Goal: Information Seeking & Learning: Learn about a topic

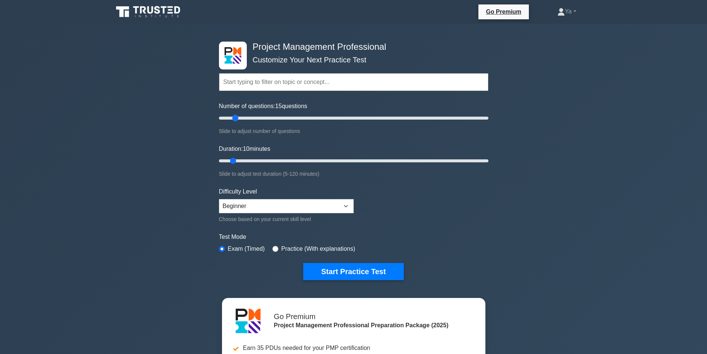
drag, startPoint x: 226, startPoint y: 116, endPoint x: 235, endPoint y: 119, distance: 8.9
type input "15"
click at [235, 119] on input "Number of questions: 15 questions" at bounding box center [353, 118] width 269 height 9
drag, startPoint x: 242, startPoint y: 190, endPoint x: 244, endPoint y: 198, distance: 8.1
click at [242, 192] on label "Difficulty Level" at bounding box center [238, 191] width 38 height 9
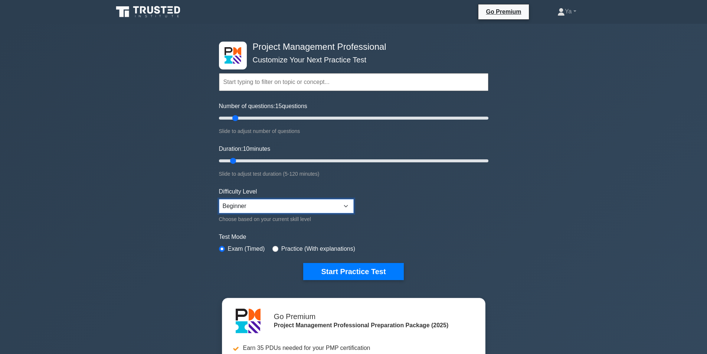
click at [245, 202] on select "Beginner Intermediate Expert" at bounding box center [286, 206] width 135 height 14
select select "intermediate"
click at [219, 199] on select "Beginner Intermediate Expert" at bounding box center [286, 206] width 135 height 14
drag, startPoint x: 234, startPoint y: 116, endPoint x: 229, endPoint y: 117, distance: 4.9
type input "10"
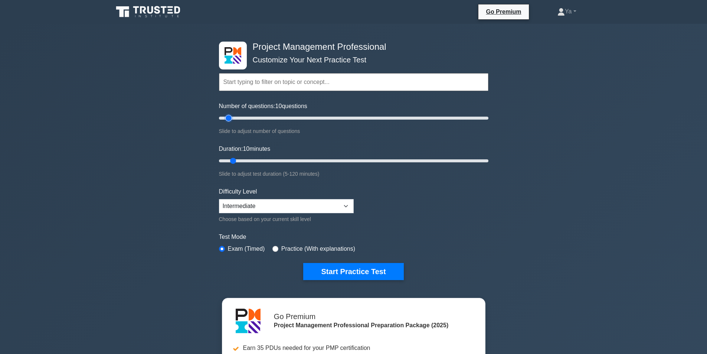
click at [229, 117] on input "Number of questions: 10 questions" at bounding box center [353, 118] width 269 height 9
click at [326, 268] on button "Start Practice Test" at bounding box center [353, 271] width 100 height 17
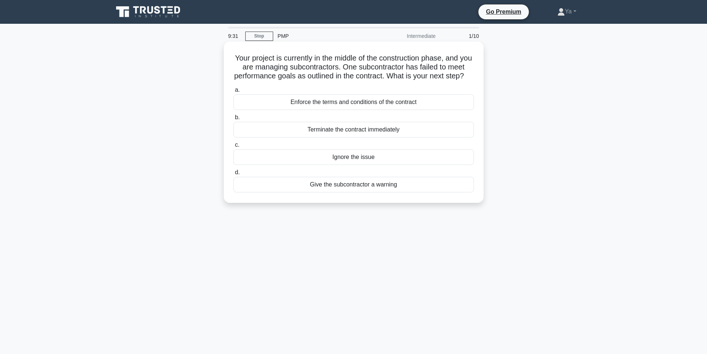
click at [260, 106] on div "Enforce the terms and conditions of the contract" at bounding box center [353, 102] width 240 height 16
click at [233, 92] on input "a. Enforce the terms and conditions of the contract" at bounding box center [233, 90] width 0 height 5
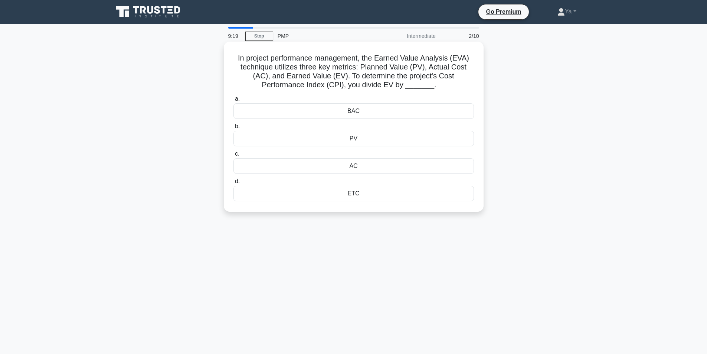
click at [334, 170] on div "AC" at bounding box center [353, 166] width 240 height 16
click at [233, 156] on input "c. AC" at bounding box center [233, 153] width 0 height 5
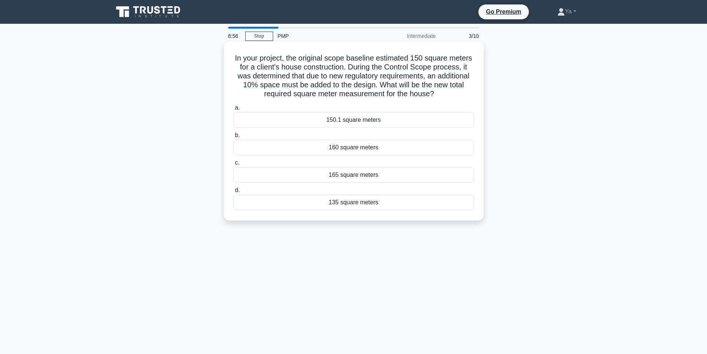
click at [364, 175] on div "165 square meters" at bounding box center [353, 175] width 240 height 16
click at [233, 165] on input "c. 165 square meters" at bounding box center [233, 162] width 0 height 5
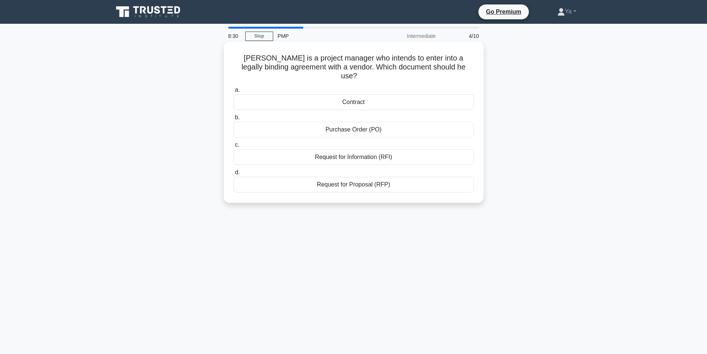
click at [379, 94] on div "Contract" at bounding box center [353, 102] width 240 height 16
click at [233, 92] on input "a. Contract" at bounding box center [233, 90] width 0 height 5
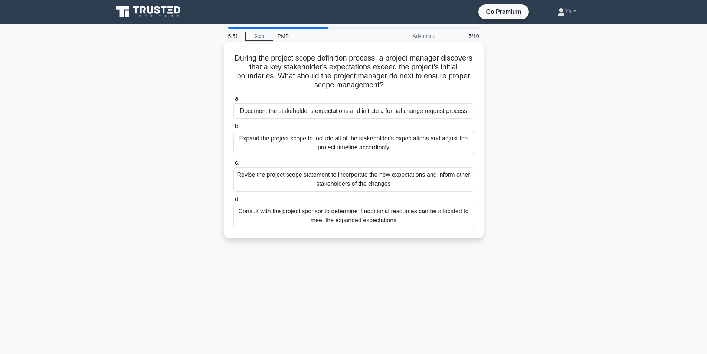
click at [333, 178] on div "Revise the project scope statement to incorporate the new expectations and info…" at bounding box center [353, 179] width 240 height 24
click at [233, 165] on input "c. Revise the project scope statement to incorporate the new expectations and i…" at bounding box center [233, 162] width 0 height 5
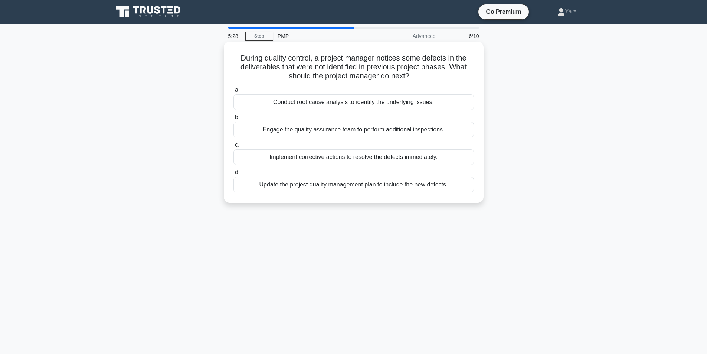
click at [384, 102] on div "Conduct root cause analysis to identify the underlying issues." at bounding box center [353, 102] width 240 height 16
click at [233, 92] on input "a. Conduct root cause analysis to identify the underlying issues." at bounding box center [233, 90] width 0 height 5
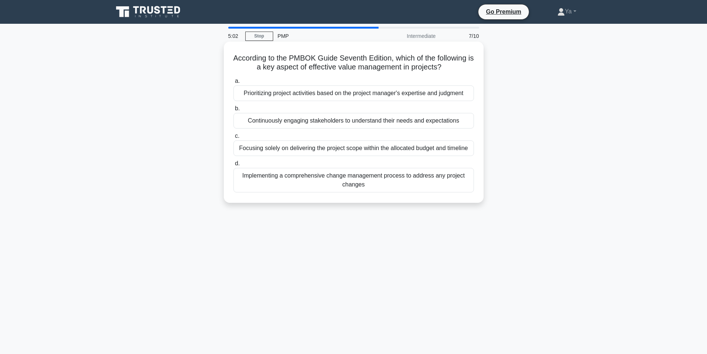
click at [268, 120] on div "Continuously engaging stakeholders to understand their needs and expectations" at bounding box center [353, 121] width 240 height 16
click at [233, 111] on input "b. Continuously engaging stakeholders to understand their needs and expectations" at bounding box center [233, 108] width 0 height 5
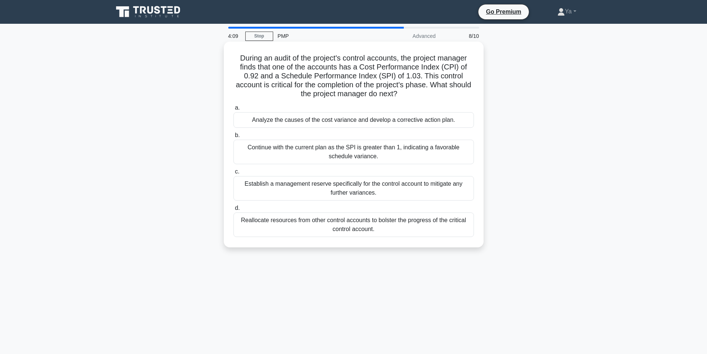
click at [321, 121] on div "Analyze the causes of the cost variance and develop a corrective action plan." at bounding box center [353, 120] width 240 height 16
click at [233, 110] on input "a. Analyze the causes of the cost variance and develop a corrective action plan." at bounding box center [233, 107] width 0 height 5
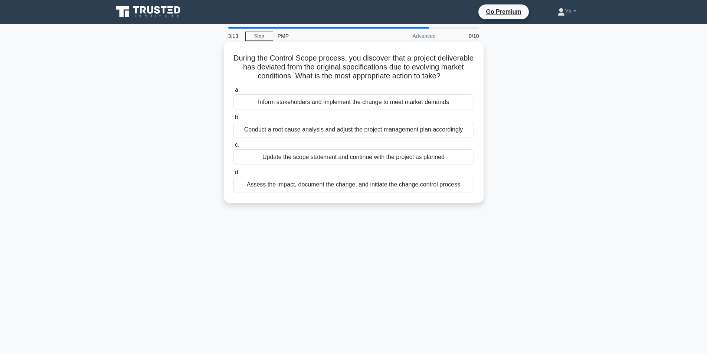
click at [447, 137] on div "Conduct a root cause analysis and adjust the project management plan accordingly" at bounding box center [353, 130] width 240 height 16
click at [233, 120] on input "b. Conduct a root cause analysis and adjust the project management plan accordi…" at bounding box center [233, 117] width 0 height 5
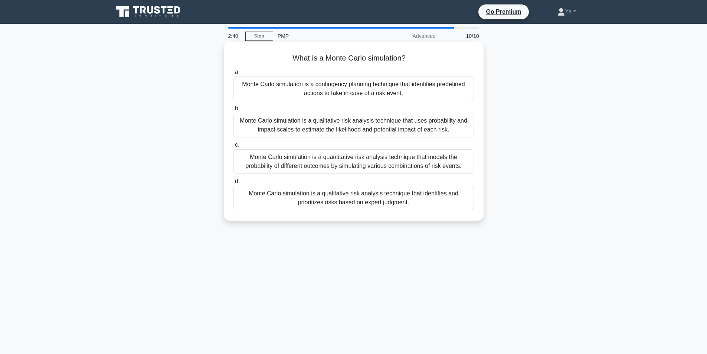
click at [260, 130] on div "Monte Carlo simulation is a qualitative risk analysis technique that uses proba…" at bounding box center [353, 125] width 240 height 24
click at [233, 111] on input "b. Monte Carlo simulation is a qualitative risk analysis technique that uses pr…" at bounding box center [233, 108] width 0 height 5
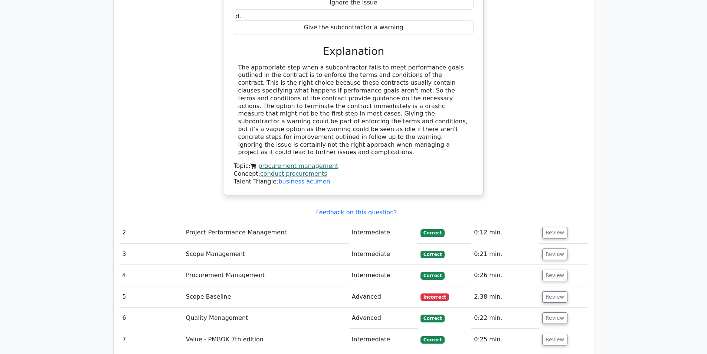
scroll to position [927, 0]
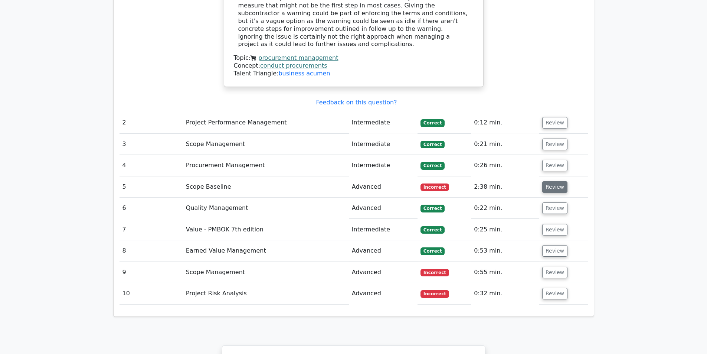
click at [549, 181] on button "Review" at bounding box center [554, 186] width 25 height 11
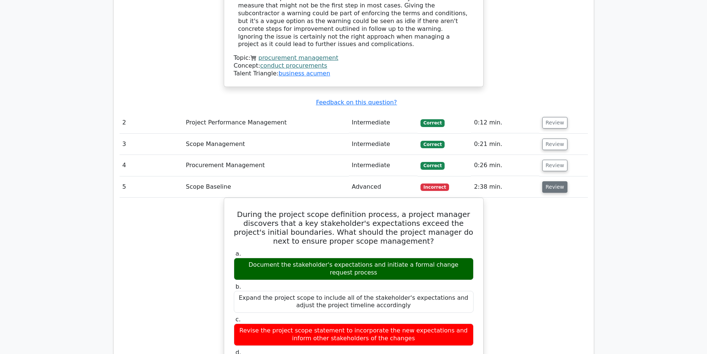
scroll to position [964, 0]
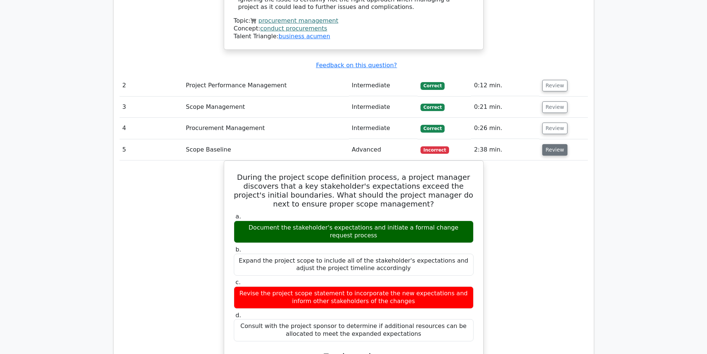
click at [558, 144] on button "Review" at bounding box center [554, 149] width 25 height 11
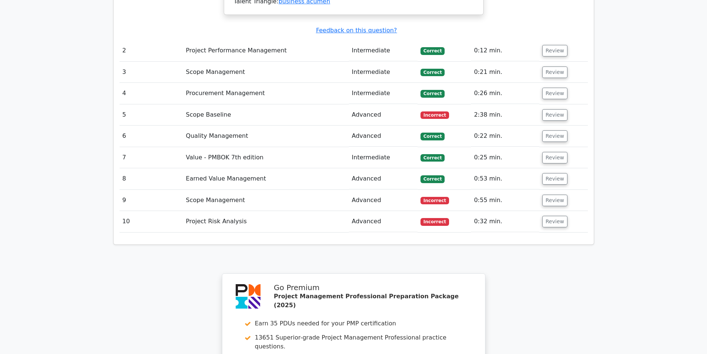
scroll to position [1039, 0]
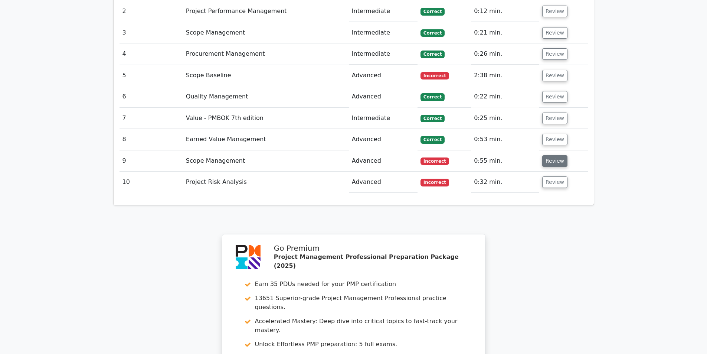
click at [556, 155] on button "Review" at bounding box center [554, 160] width 25 height 11
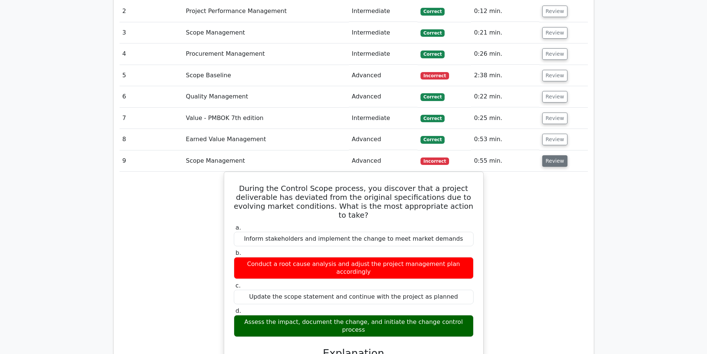
click at [548, 155] on button "Review" at bounding box center [554, 160] width 25 height 11
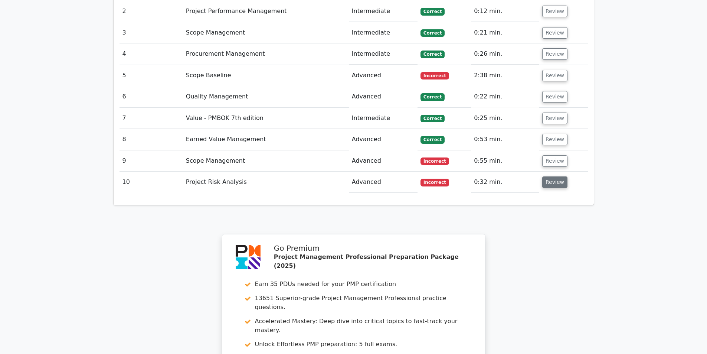
click at [550, 176] on button "Review" at bounding box center [554, 181] width 25 height 11
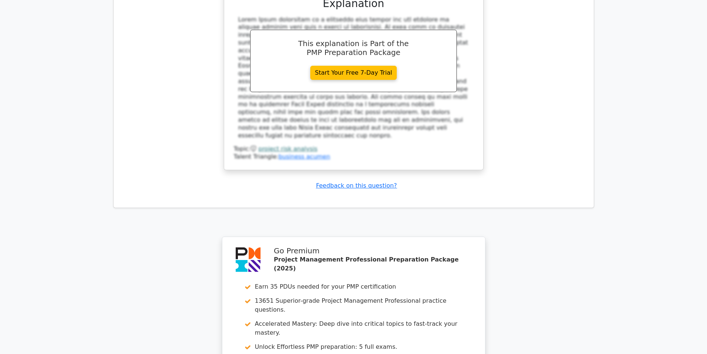
scroll to position [1556, 0]
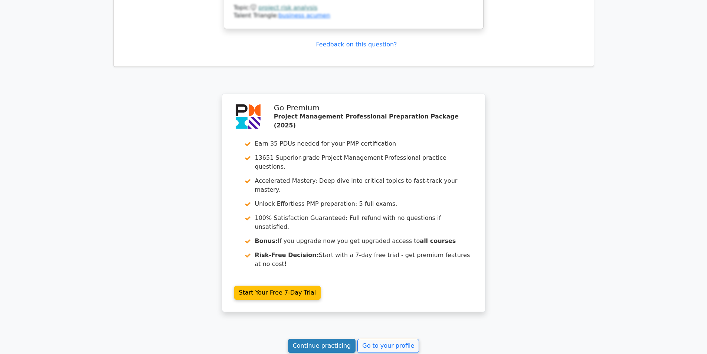
click at [318, 338] on link "Continue practicing" at bounding box center [322, 345] width 68 height 14
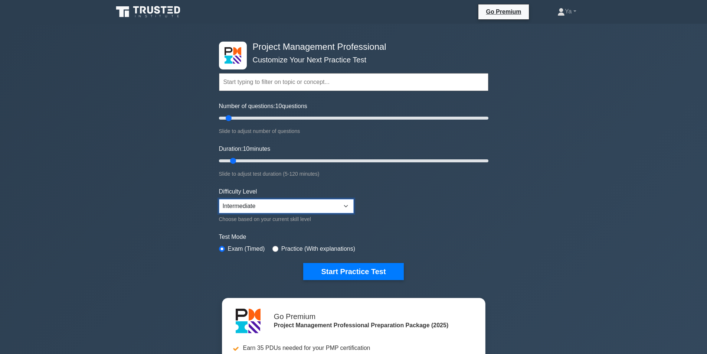
click at [256, 205] on select "Beginner Intermediate Expert" at bounding box center [286, 206] width 135 height 14
select select "expert"
click at [219, 199] on select "Beginner Intermediate Expert" at bounding box center [286, 206] width 135 height 14
click at [379, 285] on div "Project Management Professional Customize Your Next Practice Test Topics Scope …" at bounding box center [353, 161] width 278 height 274
click at [375, 279] on button "Start Practice Test" at bounding box center [353, 271] width 100 height 17
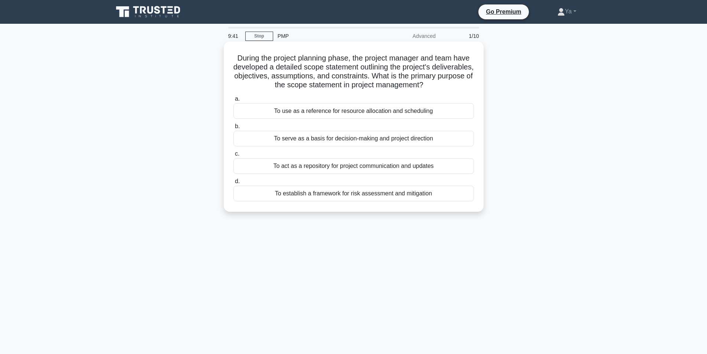
click at [450, 139] on div "To serve as a basis for decision-making and project direction" at bounding box center [353, 139] width 240 height 16
click at [233, 129] on input "b. To serve as a basis for decision-making and project direction" at bounding box center [233, 126] width 0 height 5
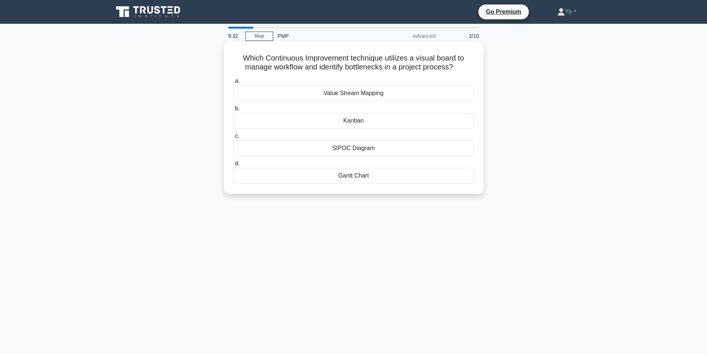
click at [321, 124] on div "Kanban" at bounding box center [353, 121] width 240 height 16
click at [233, 111] on input "b. Kanban" at bounding box center [233, 108] width 0 height 5
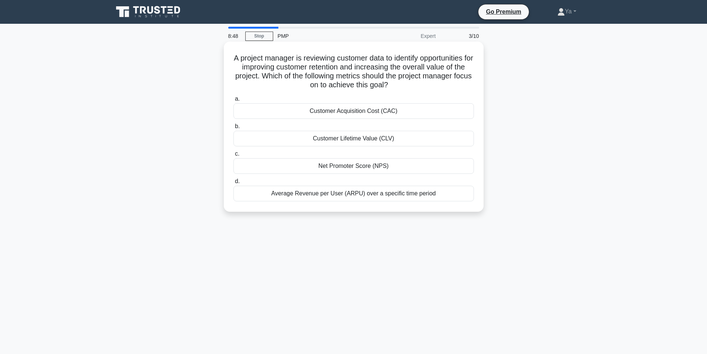
click at [282, 135] on div "Customer Lifetime Value (CLV)" at bounding box center [353, 139] width 240 height 16
click at [233, 129] on input "b. Customer Lifetime Value (CLV)" at bounding box center [233, 126] width 0 height 5
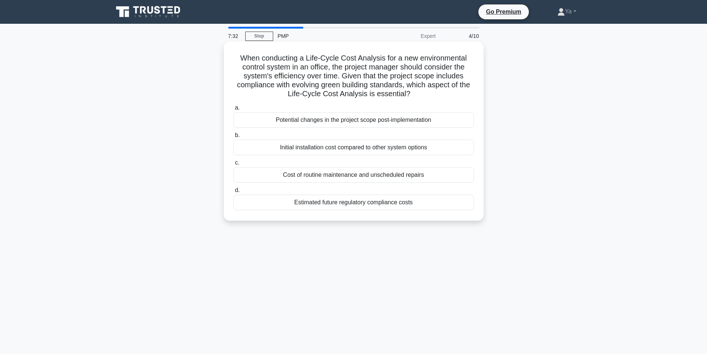
click at [369, 204] on div "Estimated future regulatory compliance costs" at bounding box center [353, 202] width 240 height 16
click at [233, 193] on input "d. Estimated future regulatory compliance costs" at bounding box center [233, 190] width 0 height 5
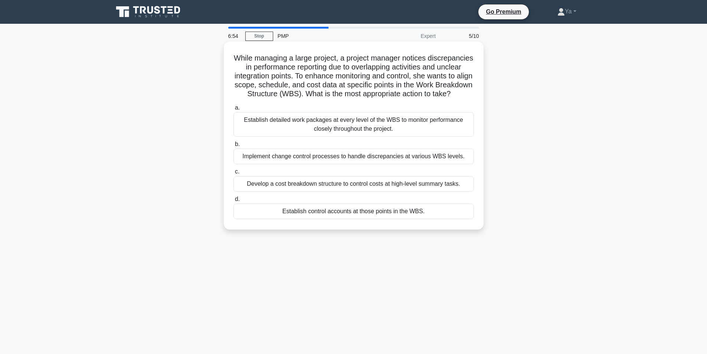
click at [407, 128] on div "Establish detailed work packages at every level of the WBS to monitor performan…" at bounding box center [353, 124] width 240 height 24
click at [233, 110] on input "a. Establish detailed work packages at every level of the WBS to monitor perfor…" at bounding box center [233, 107] width 0 height 5
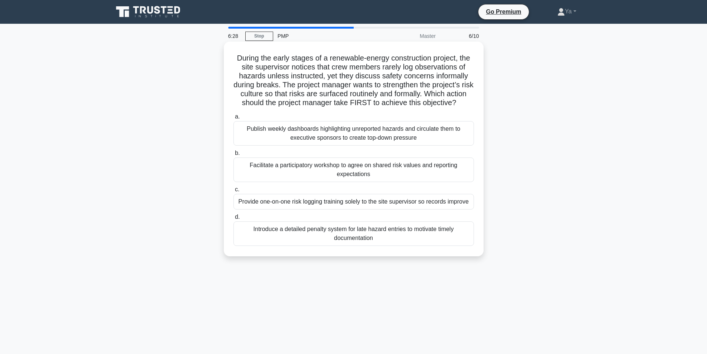
click at [359, 173] on div "Facilitate a participatory workshop to agree on shared risk values and reportin…" at bounding box center [353, 169] width 240 height 24
click at [233, 155] on input "b. Facilitate a participatory workshop to agree on shared risk values and repor…" at bounding box center [233, 153] width 0 height 5
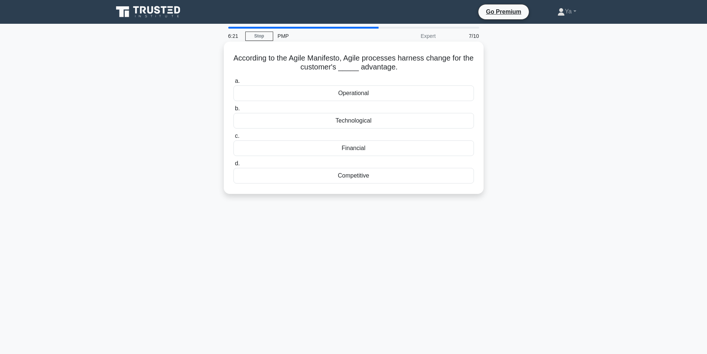
click at [411, 175] on div "Competitive" at bounding box center [353, 176] width 240 height 16
click at [233, 166] on input "d. Competitive" at bounding box center [233, 163] width 0 height 5
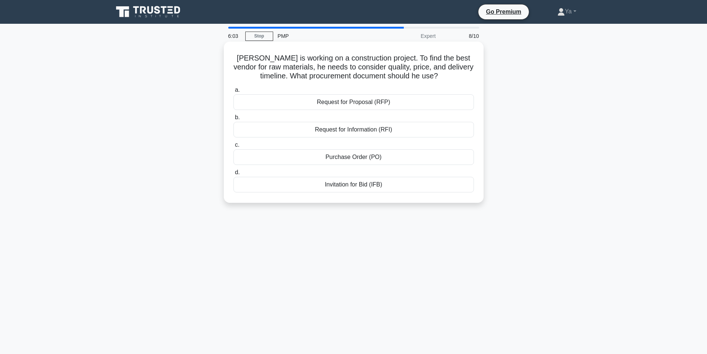
click at [389, 129] on div "Request for Information (RFI)" at bounding box center [353, 130] width 240 height 16
click at [233, 120] on input "b. Request for Information (RFI)" at bounding box center [233, 117] width 0 height 5
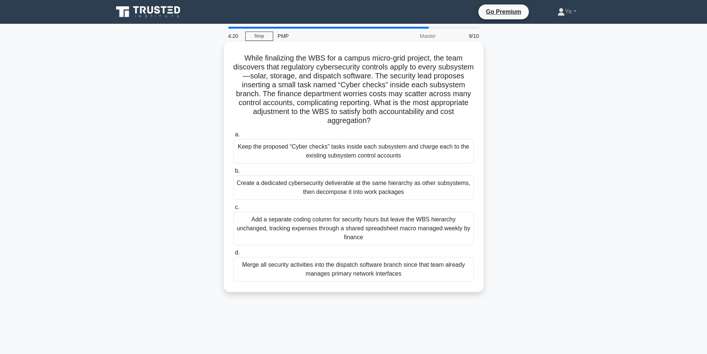
click at [369, 188] on div "Create a dedicated cybersecurity deliverable at the same hierarchy as other sub…" at bounding box center [353, 187] width 240 height 24
click at [233, 173] on input "b. Create a dedicated cybersecurity deliverable at the same hierarchy as other …" at bounding box center [233, 170] width 0 height 5
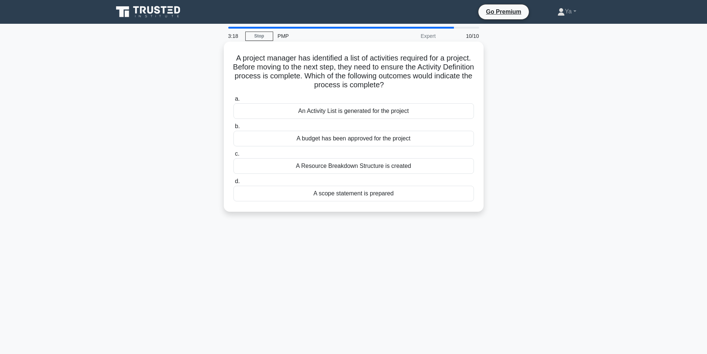
click at [416, 195] on div "A scope statement is prepared" at bounding box center [353, 193] width 240 height 16
click at [233, 184] on input "d. A scope statement is prepared" at bounding box center [233, 181] width 0 height 5
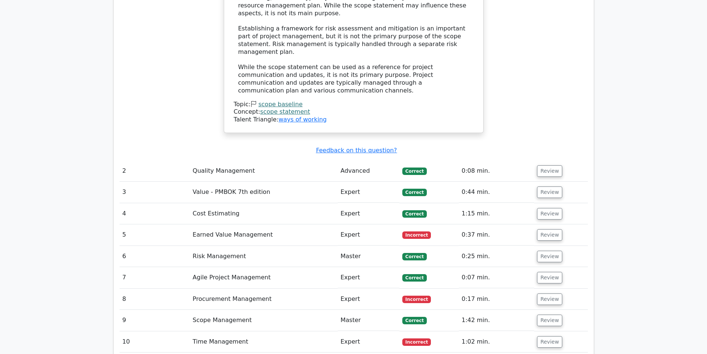
scroll to position [1039, 0]
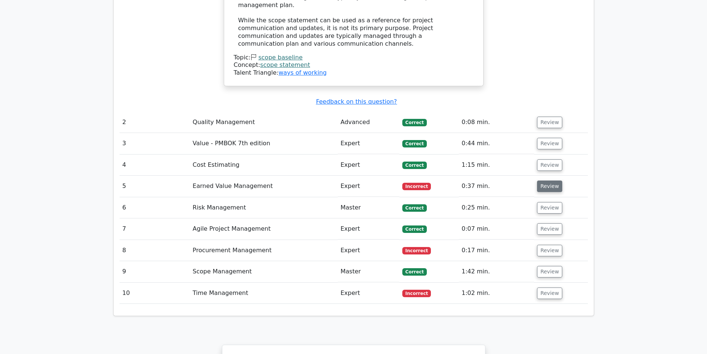
click at [550, 180] on button "Review" at bounding box center [549, 185] width 25 height 11
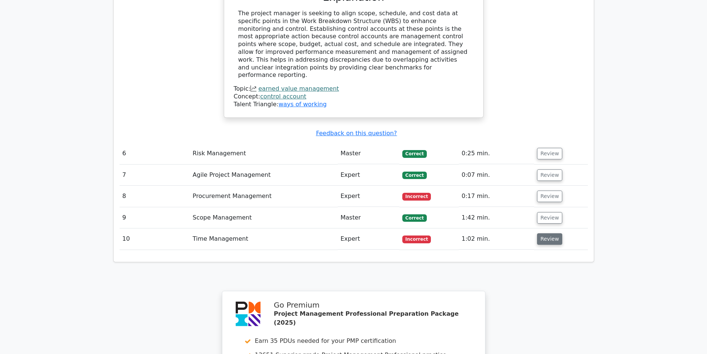
scroll to position [1447, 0]
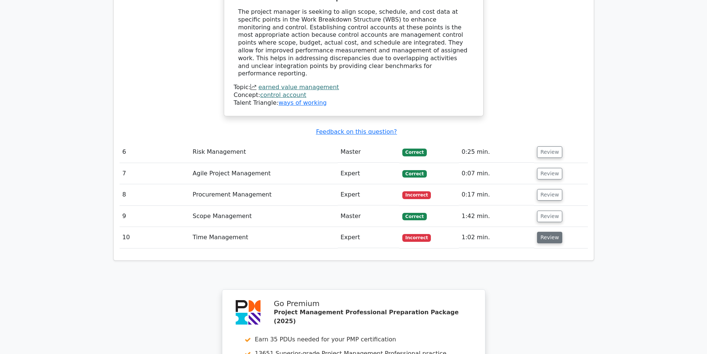
click at [546, 231] on button "Review" at bounding box center [549, 236] width 25 height 11
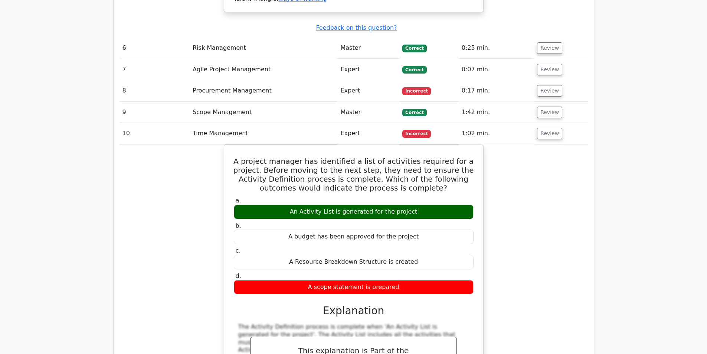
scroll to position [1484, 0]
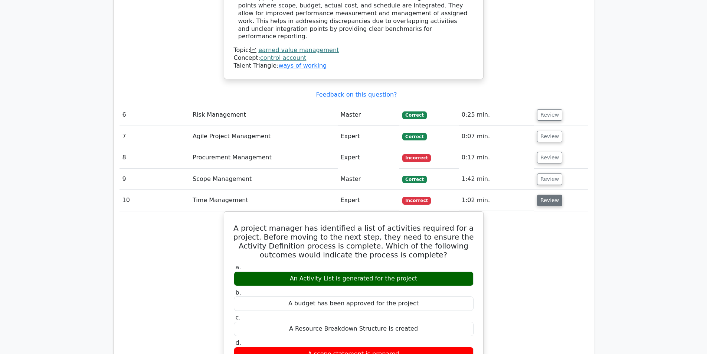
click at [551, 194] on button "Review" at bounding box center [549, 199] width 25 height 11
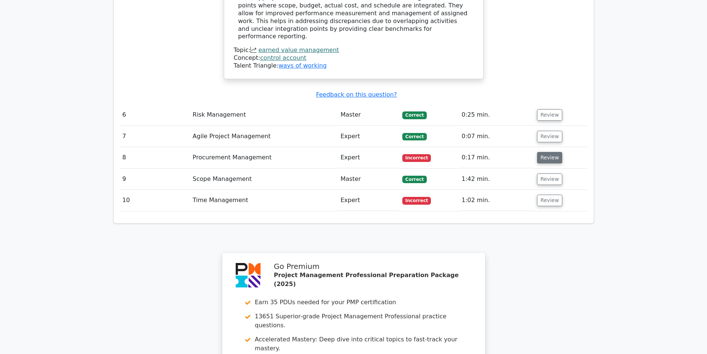
click at [550, 152] on button "Review" at bounding box center [549, 157] width 25 height 11
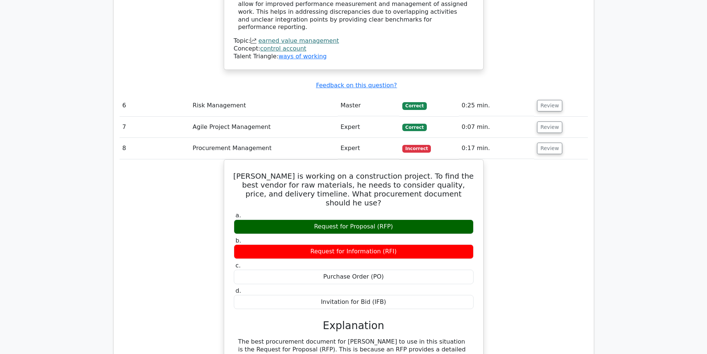
scroll to position [1521, 0]
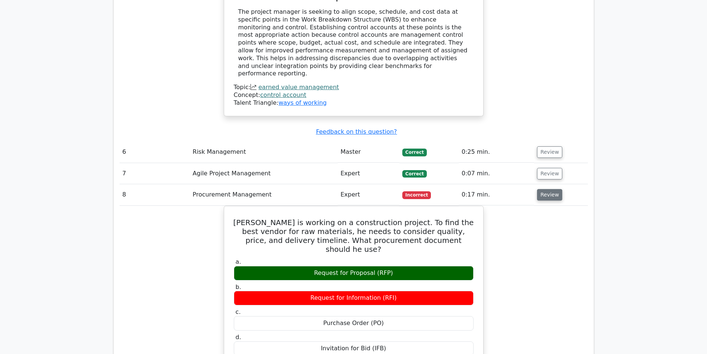
click at [544, 189] on button "Review" at bounding box center [549, 194] width 25 height 11
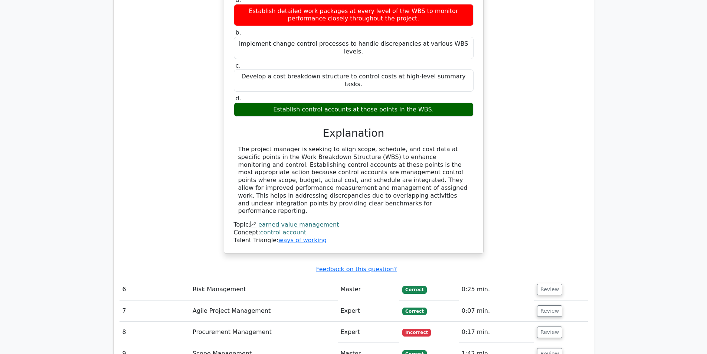
scroll to position [1372, 0]
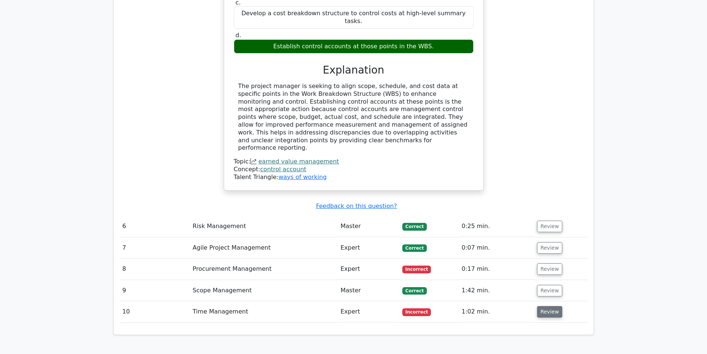
click at [553, 306] on button "Review" at bounding box center [549, 311] width 25 height 11
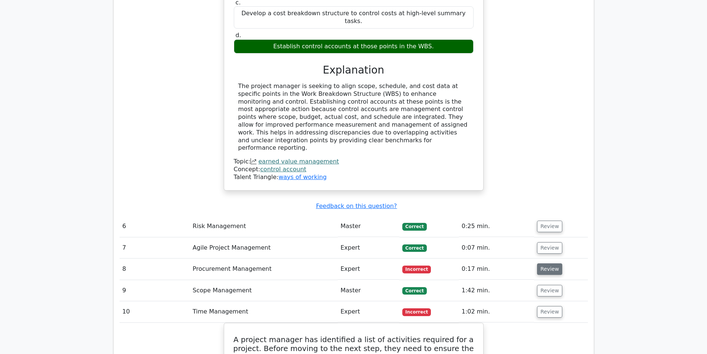
click at [546, 263] on button "Review" at bounding box center [549, 268] width 25 height 11
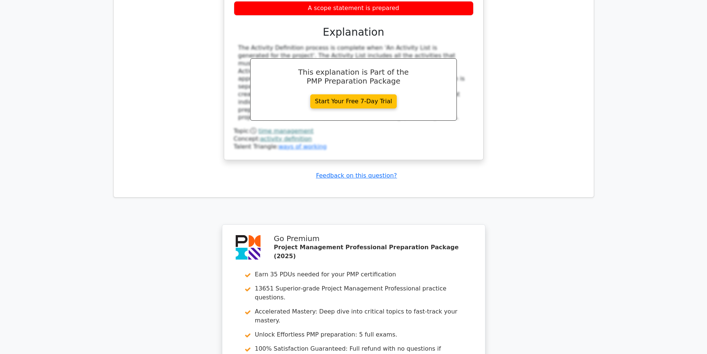
scroll to position [2263, 0]
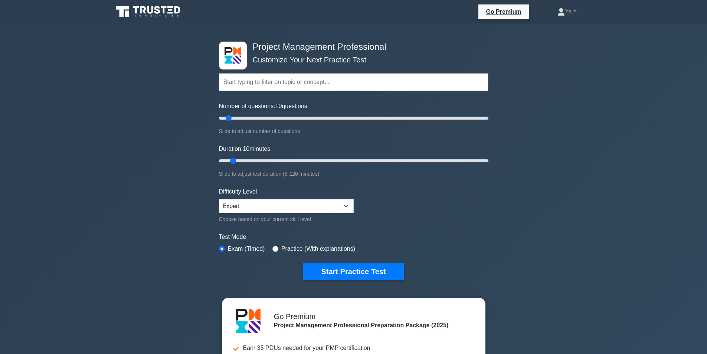
click at [255, 218] on div "Choose based on your current skill level" at bounding box center [286, 218] width 135 height 9
click at [261, 206] on select "Beginner Intermediate Expert" at bounding box center [286, 206] width 135 height 14
select select "intermediate"
click at [219, 199] on select "Beginner Intermediate Expert" at bounding box center [286, 206] width 135 height 14
click at [343, 274] on button "Start Practice Test" at bounding box center [353, 271] width 100 height 17
